Goal: Task Accomplishment & Management: Manage account settings

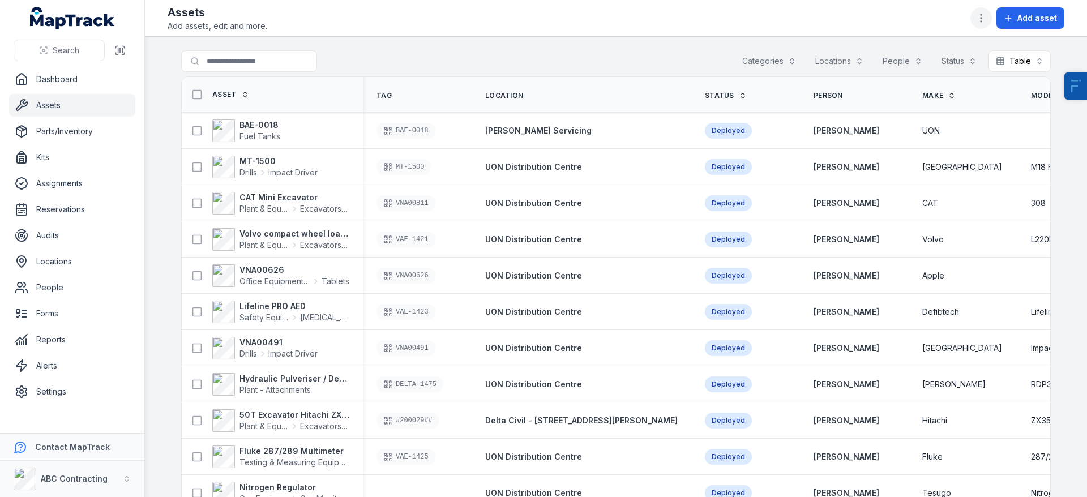
click at [982, 18] on circle "button" at bounding box center [981, 18] width 1 height 1
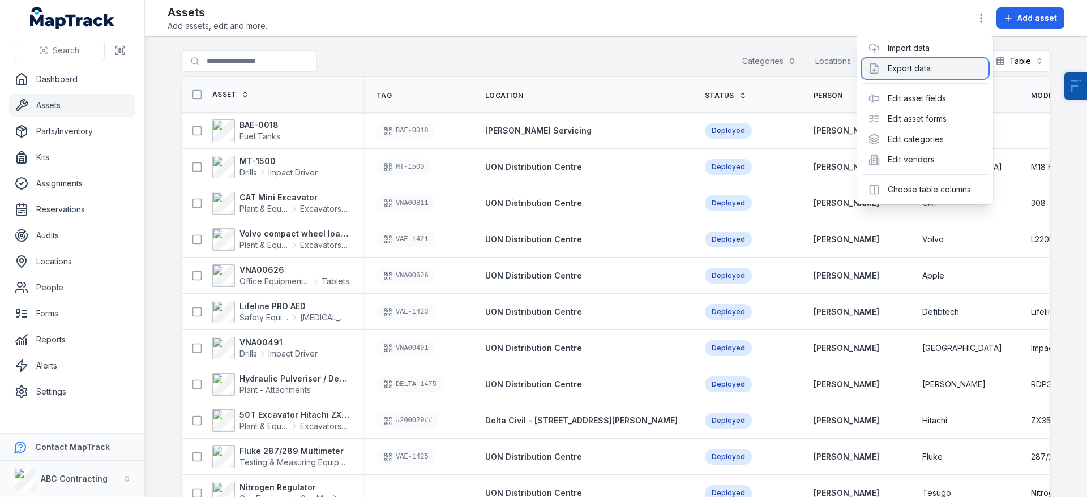
click at [922, 66] on div "Export data" at bounding box center [925, 68] width 127 height 20
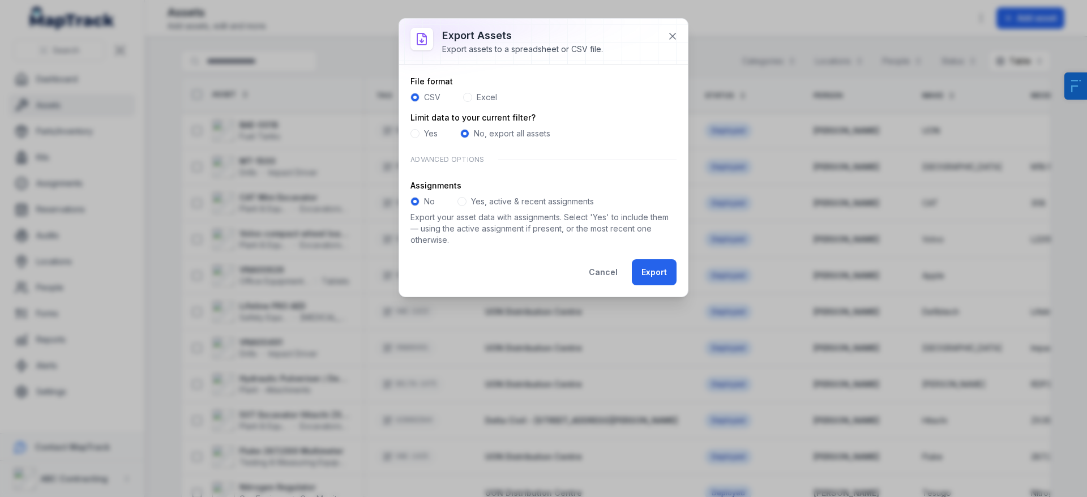
click at [428, 133] on label "Yes" at bounding box center [431, 133] width 14 height 11
click at [667, 276] on button "Export" at bounding box center [654, 272] width 45 height 26
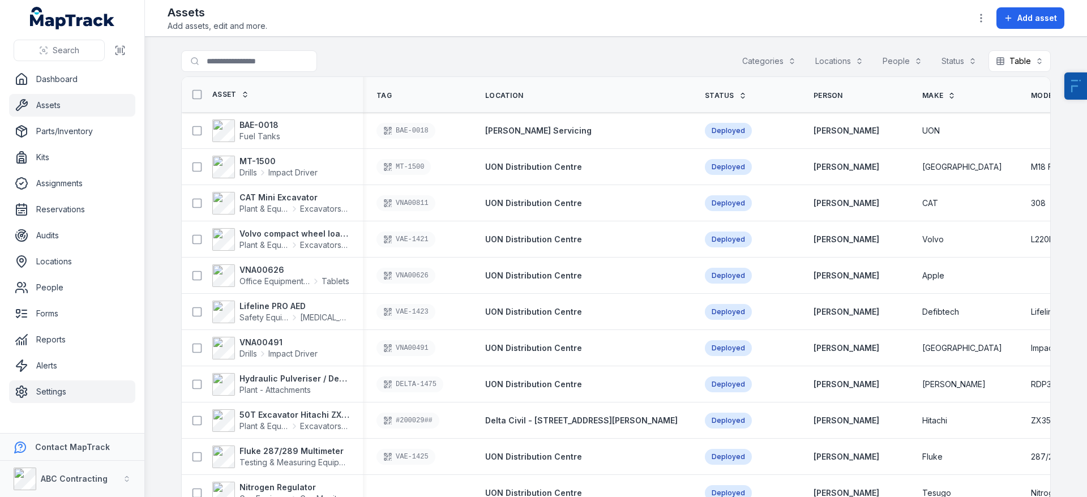
click at [55, 390] on link "Settings" at bounding box center [72, 392] width 126 height 23
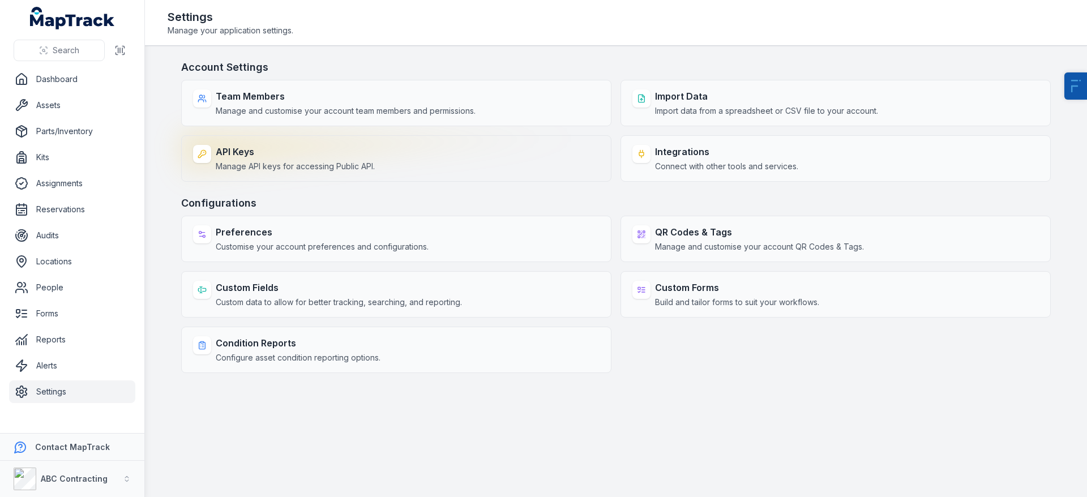
click at [272, 169] on span "Manage API keys for accessing Public API." at bounding box center [295, 166] width 159 height 11
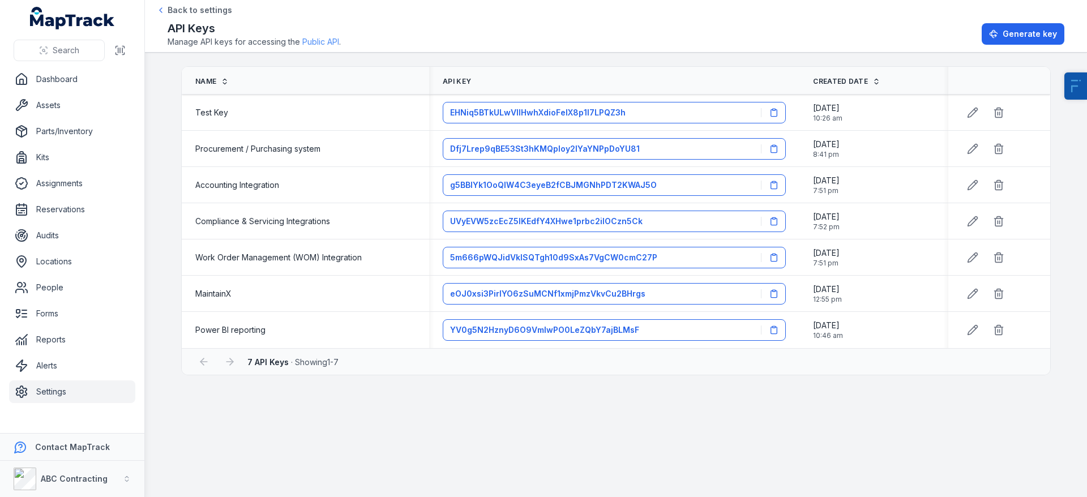
click at [322, 43] on link "Public API" at bounding box center [320, 41] width 37 height 11
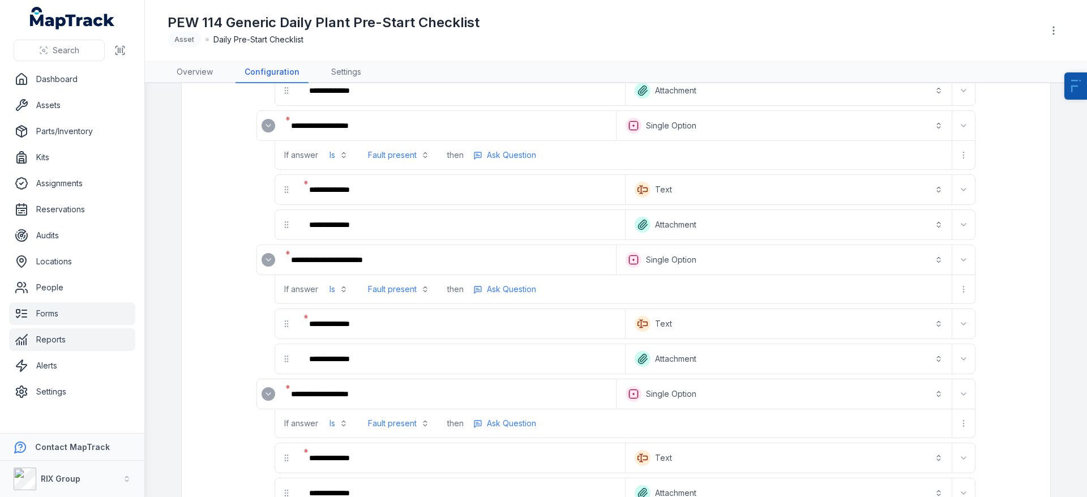
scroll to position [1936, 0]
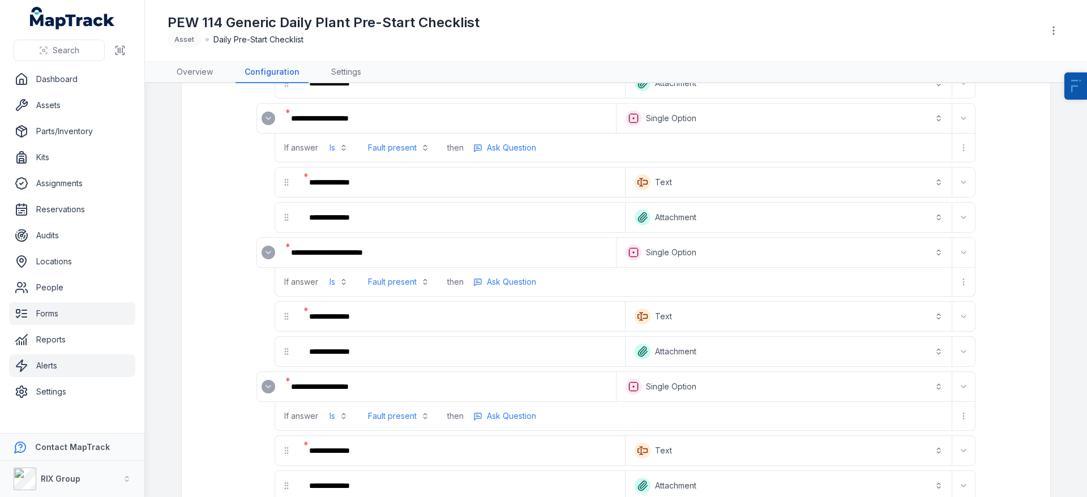
click at [46, 371] on link "Alerts" at bounding box center [72, 365] width 126 height 23
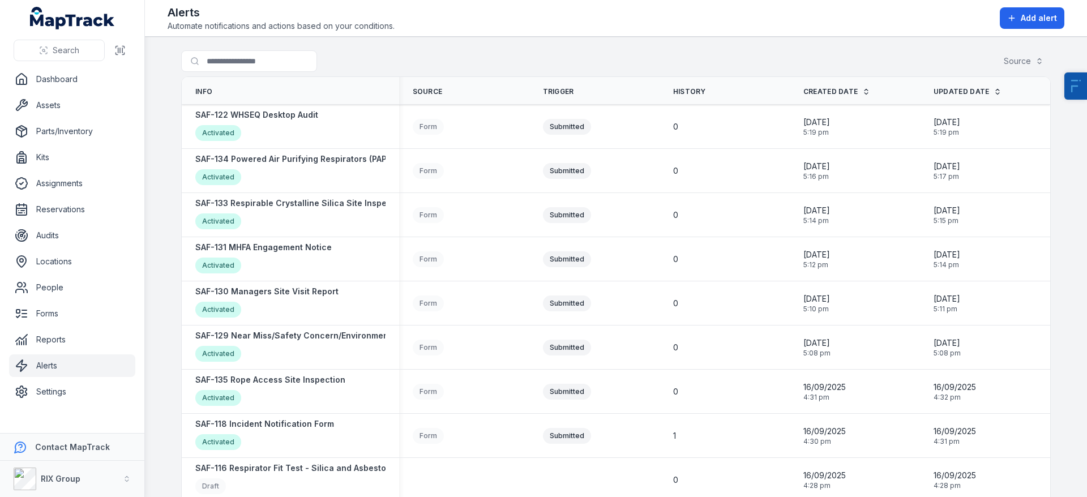
click at [53, 363] on link "Alerts" at bounding box center [72, 365] width 126 height 23
click at [284, 119] on strong "SAF-122 WHSEQ Desktop Audit" at bounding box center [256, 114] width 123 height 11
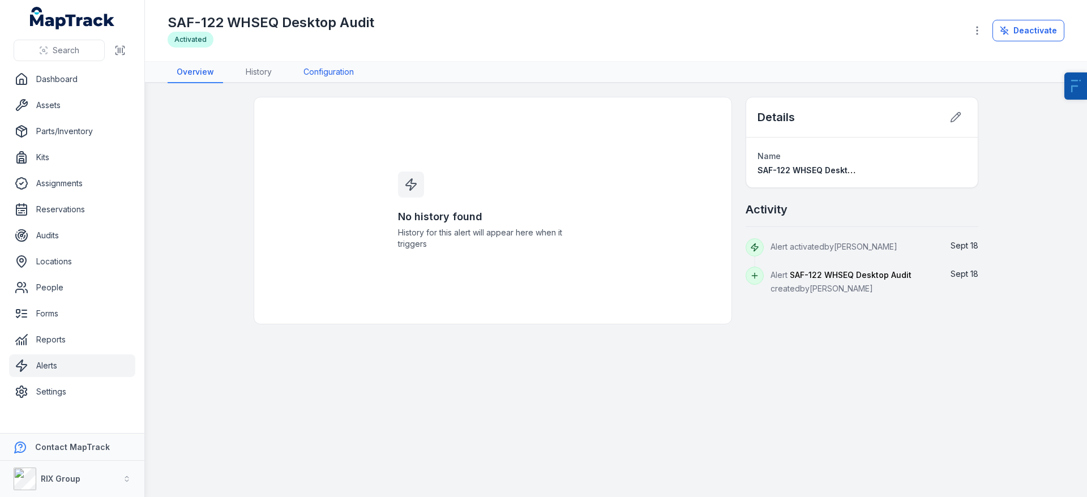
click at [323, 71] on link "Configuration" at bounding box center [328, 73] width 69 height 22
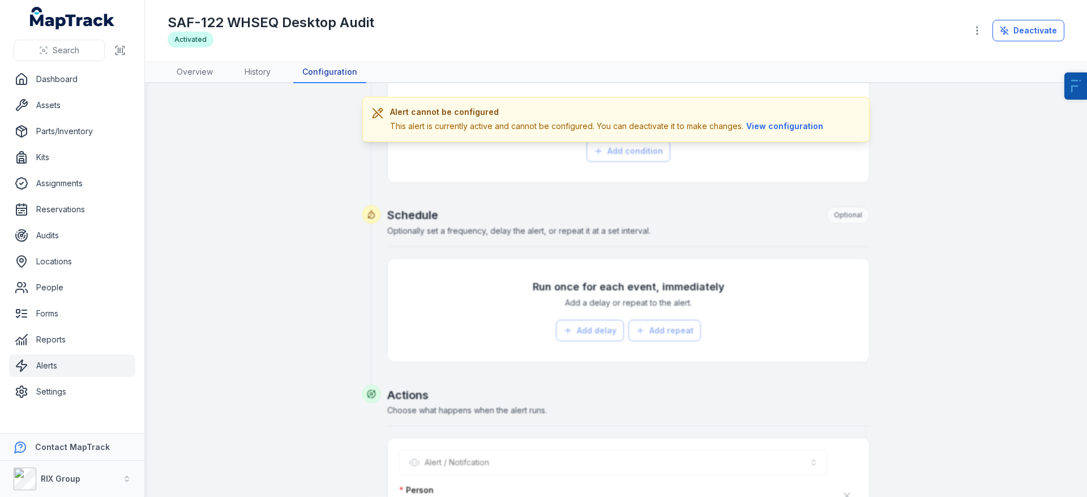
scroll to position [644, 0]
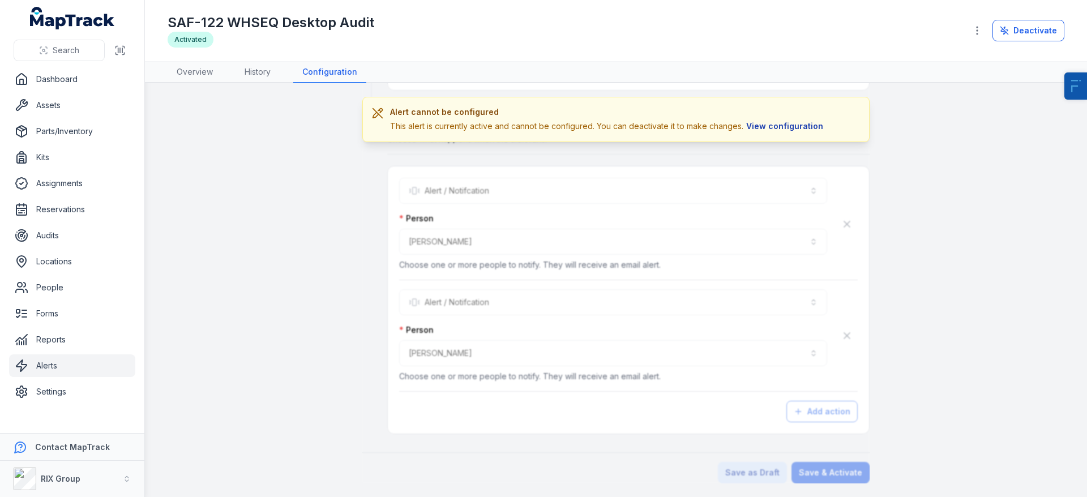
click at [778, 129] on button "View configuration" at bounding box center [785, 126] width 83 height 12
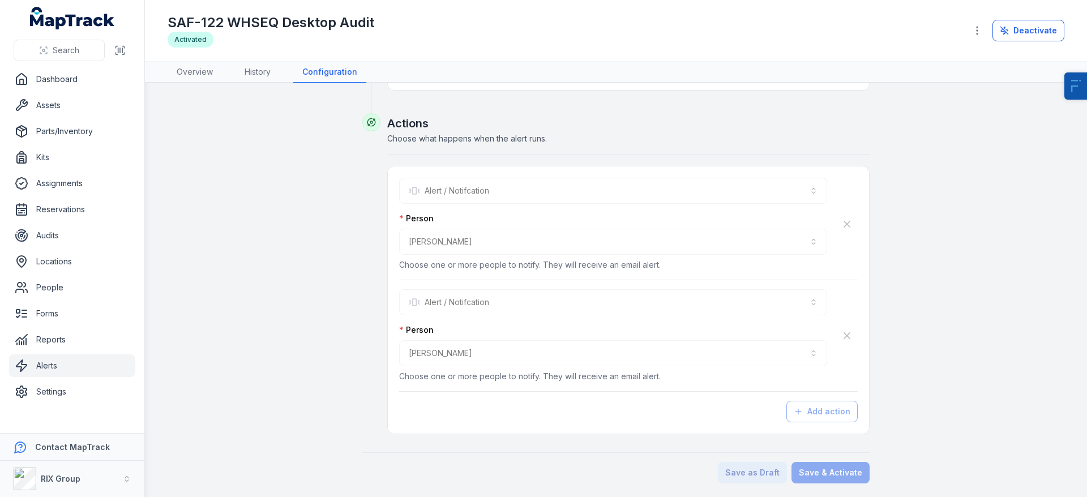
scroll to position [586, 0]
click at [491, 288] on hr at bounding box center [628, 285] width 459 height 10
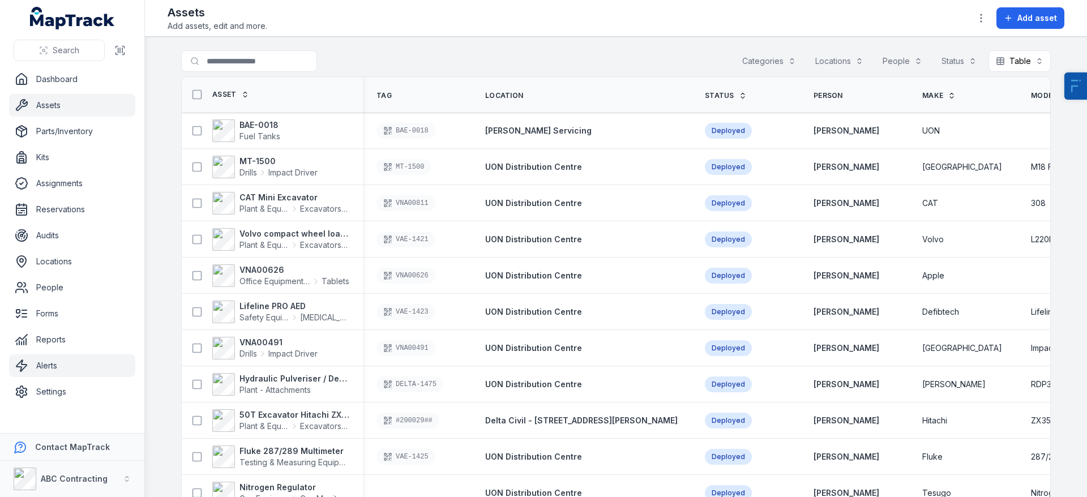
click at [70, 370] on link "Alerts" at bounding box center [72, 365] width 126 height 23
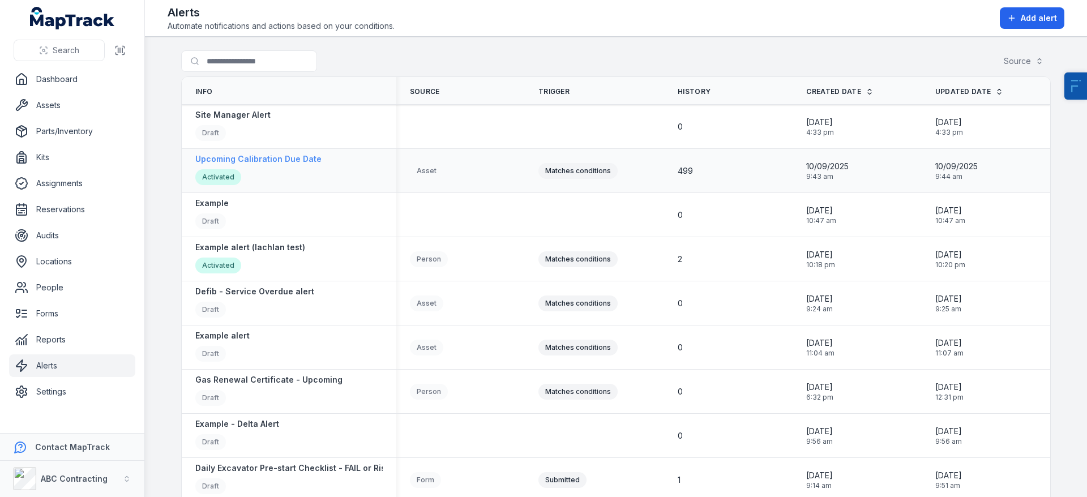
click at [264, 156] on strong "Upcoming Calibration Due Date" at bounding box center [258, 158] width 126 height 11
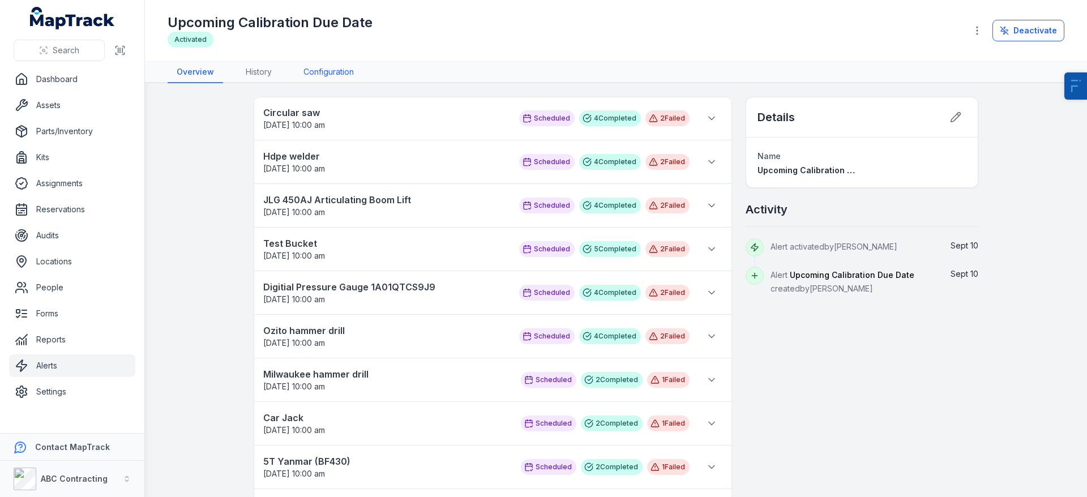
click at [348, 75] on link "Configuration" at bounding box center [328, 73] width 69 height 22
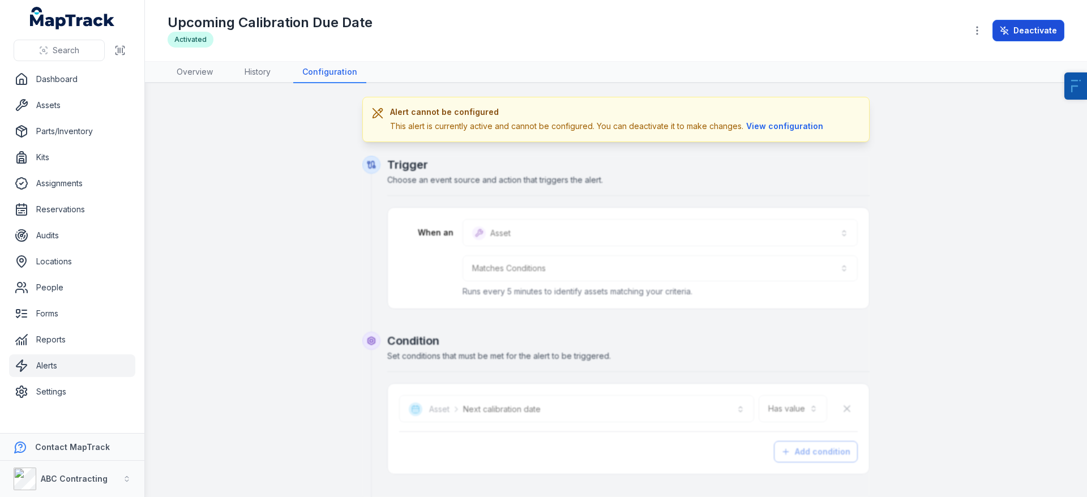
click at [995, 37] on button "Deactivate" at bounding box center [1029, 31] width 72 height 22
